Goal: Task Accomplishment & Management: Manage account settings

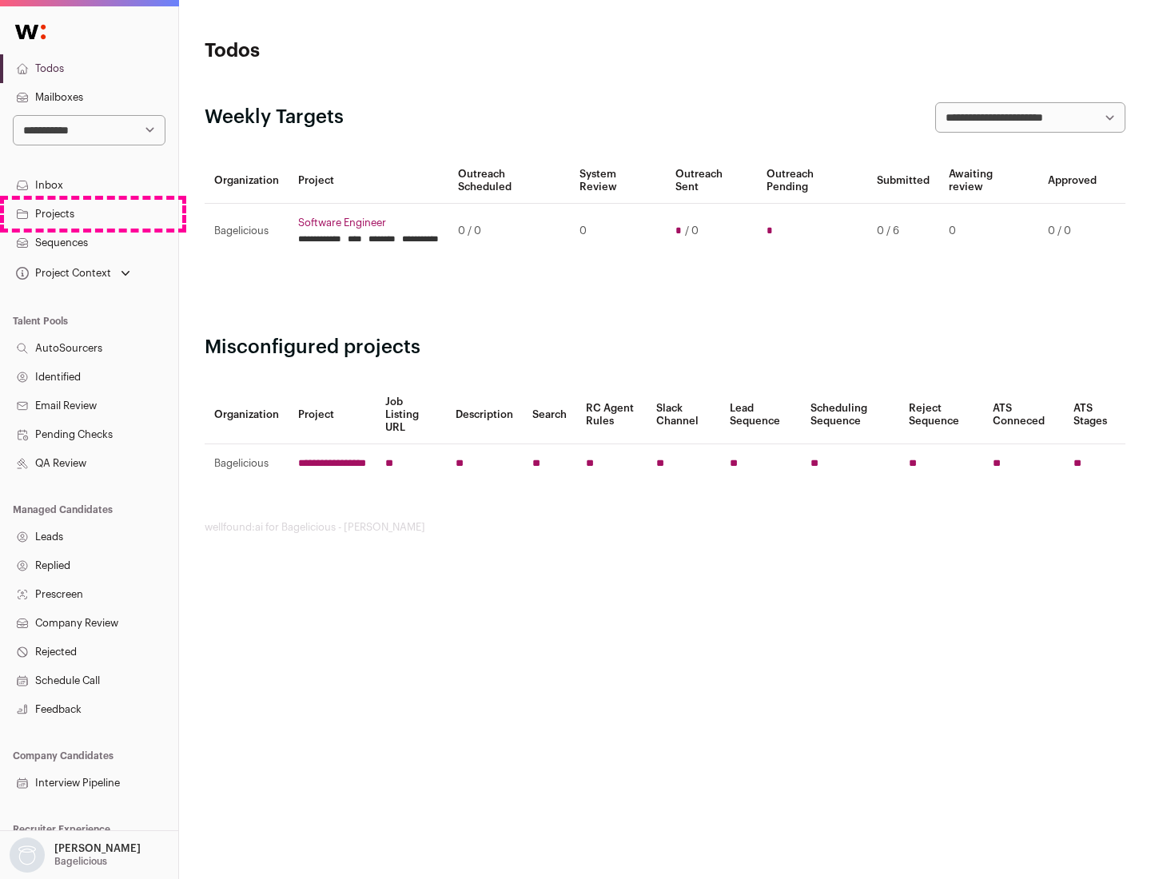
click at [89, 213] on link "Projects" at bounding box center [89, 214] width 178 height 29
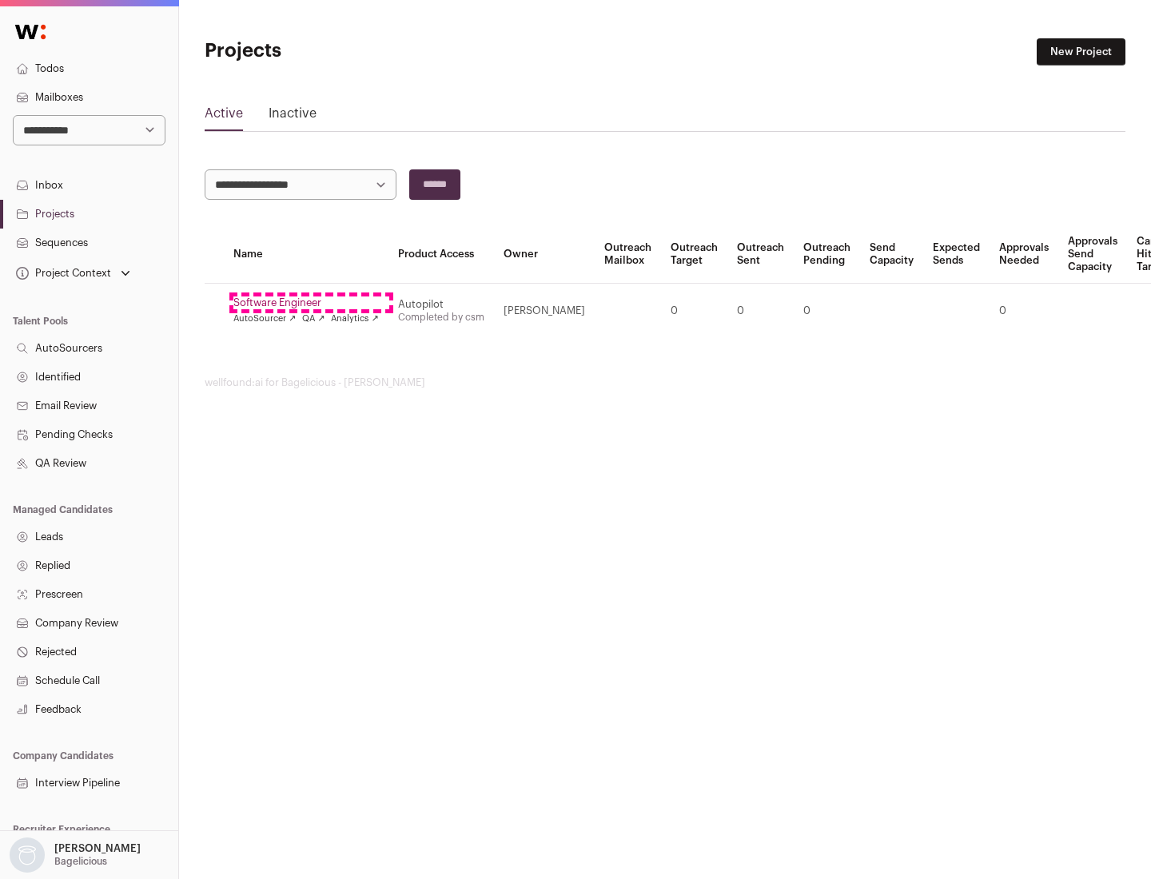
click at [311, 303] on link "Software Engineer" at bounding box center [305, 303] width 145 height 13
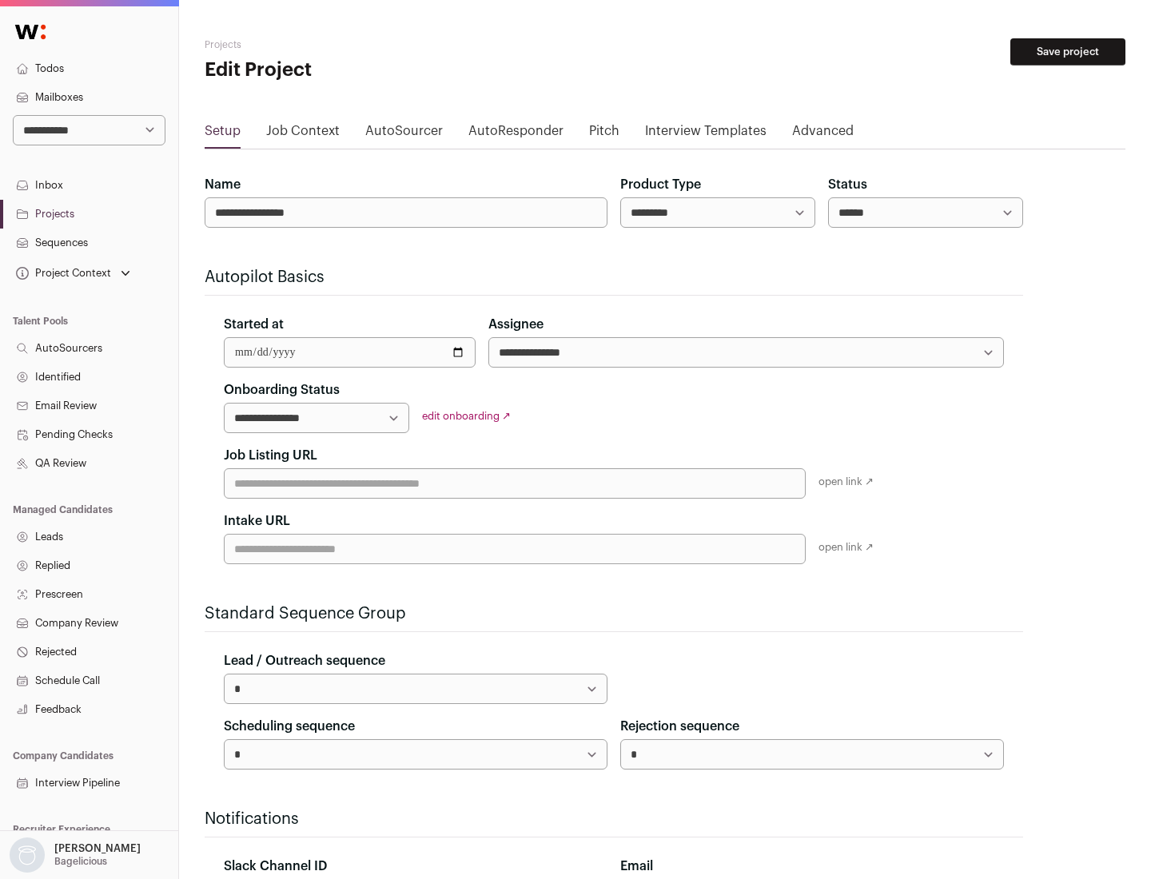
click at [1068, 52] on button "Save project" at bounding box center [1067, 51] width 115 height 27
